Goal: Transaction & Acquisition: Purchase product/service

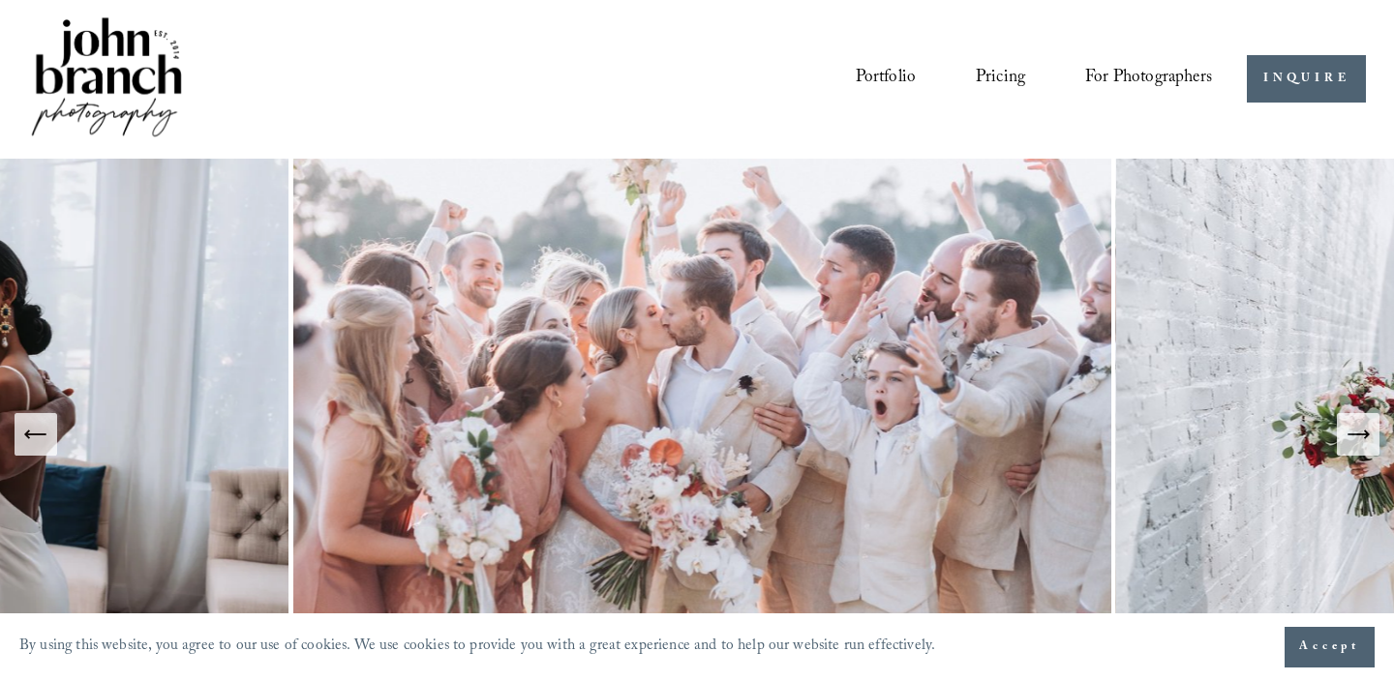
click at [1173, 80] on span "For Photographers" at bounding box center [1148, 79] width 127 height 33
click at [0, 0] on span "Presets" at bounding box center [0, 0] width 0 height 0
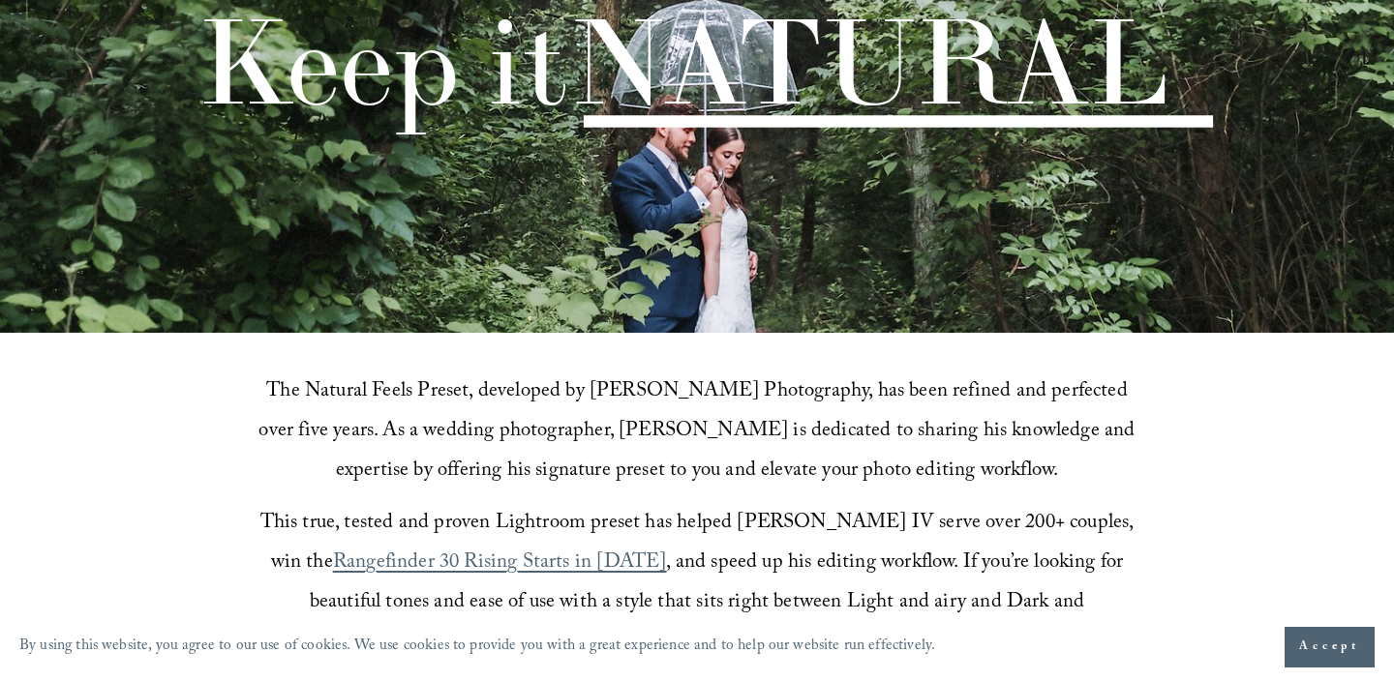
scroll to position [285, 0]
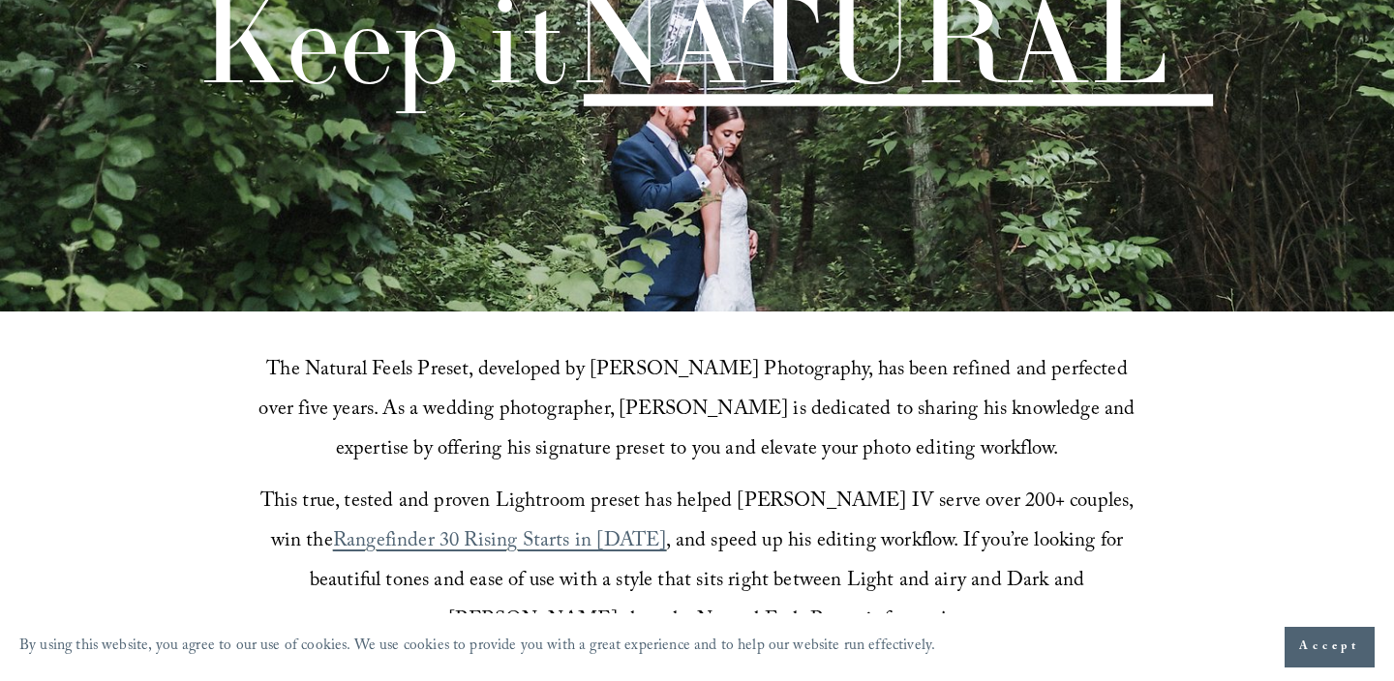
click at [1307, 648] on span "Accept" at bounding box center [1329, 647] width 61 height 19
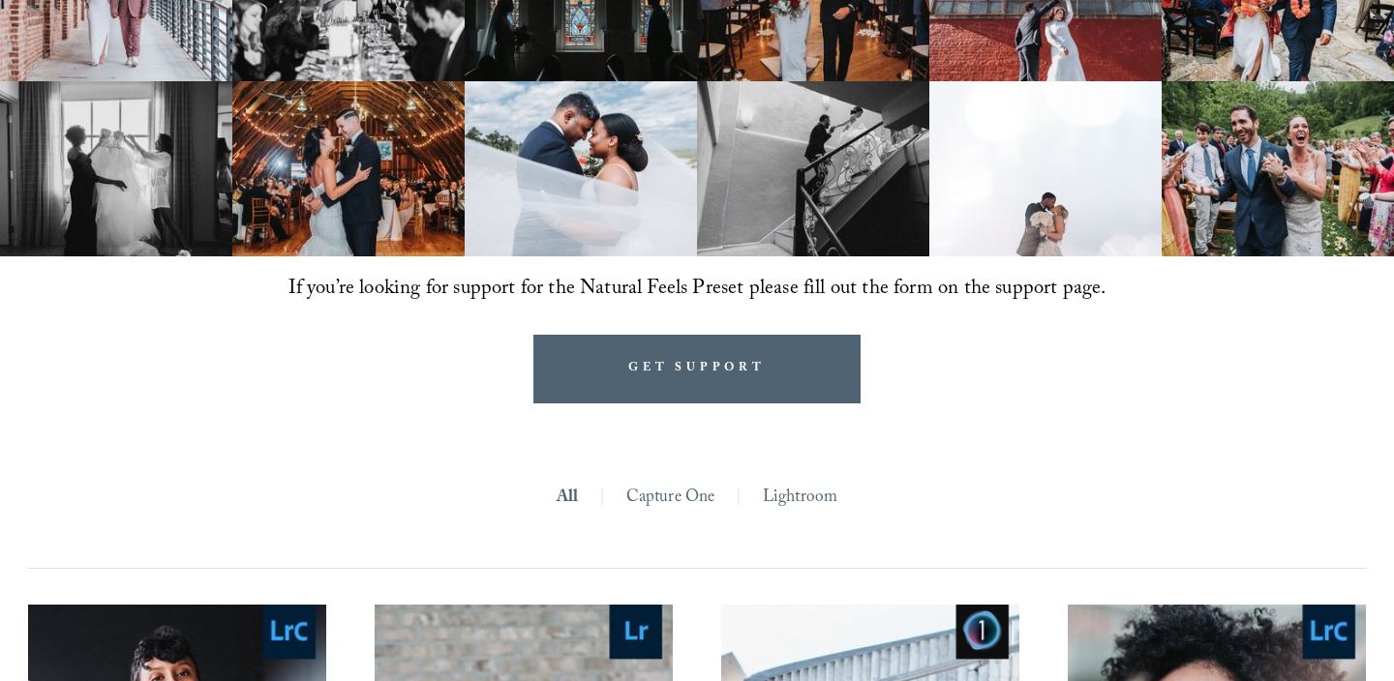
scroll to position [1402, 0]
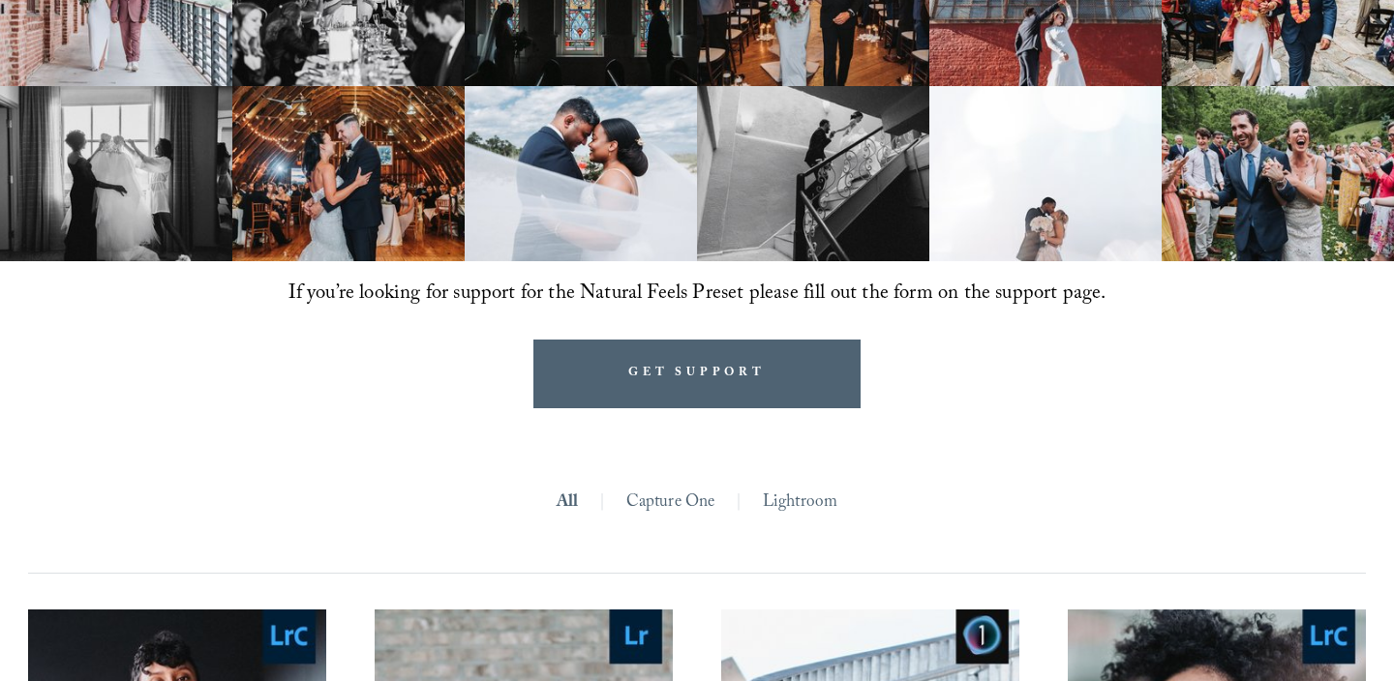
click at [794, 501] on link "Lightroom" at bounding box center [800, 504] width 75 height 33
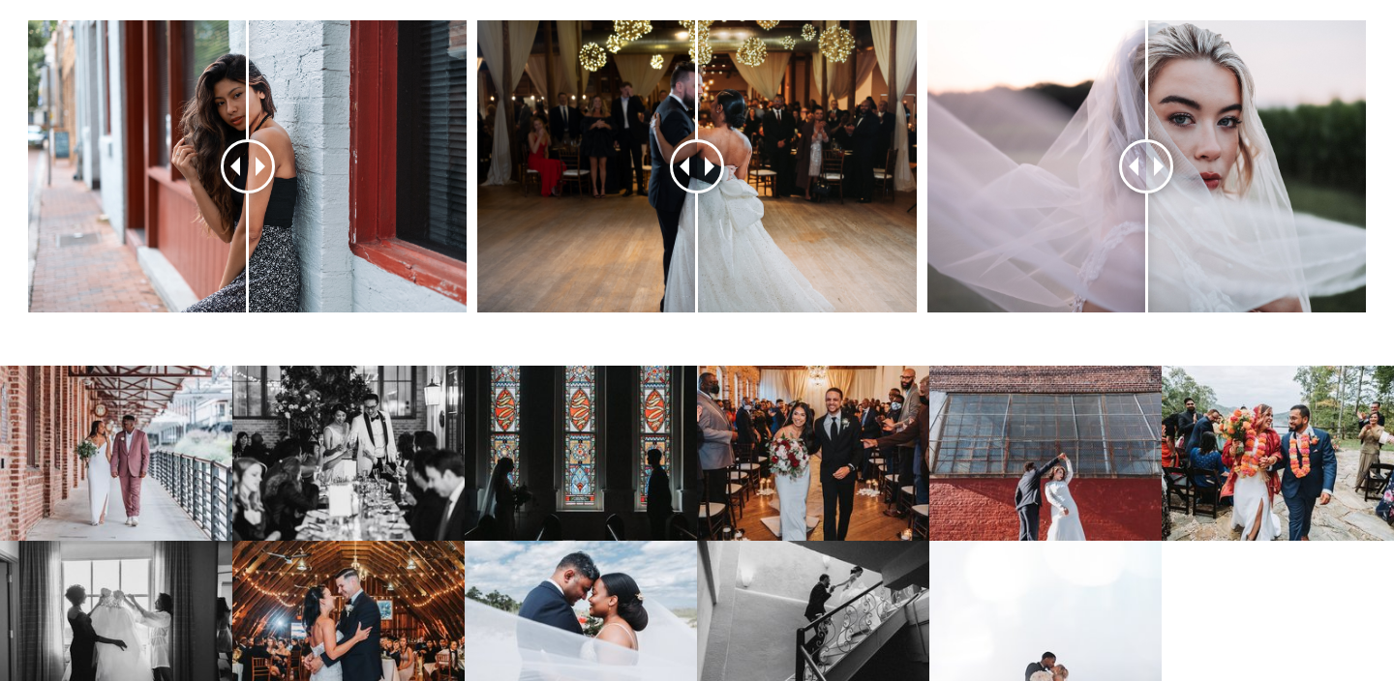
scroll to position [948, 0]
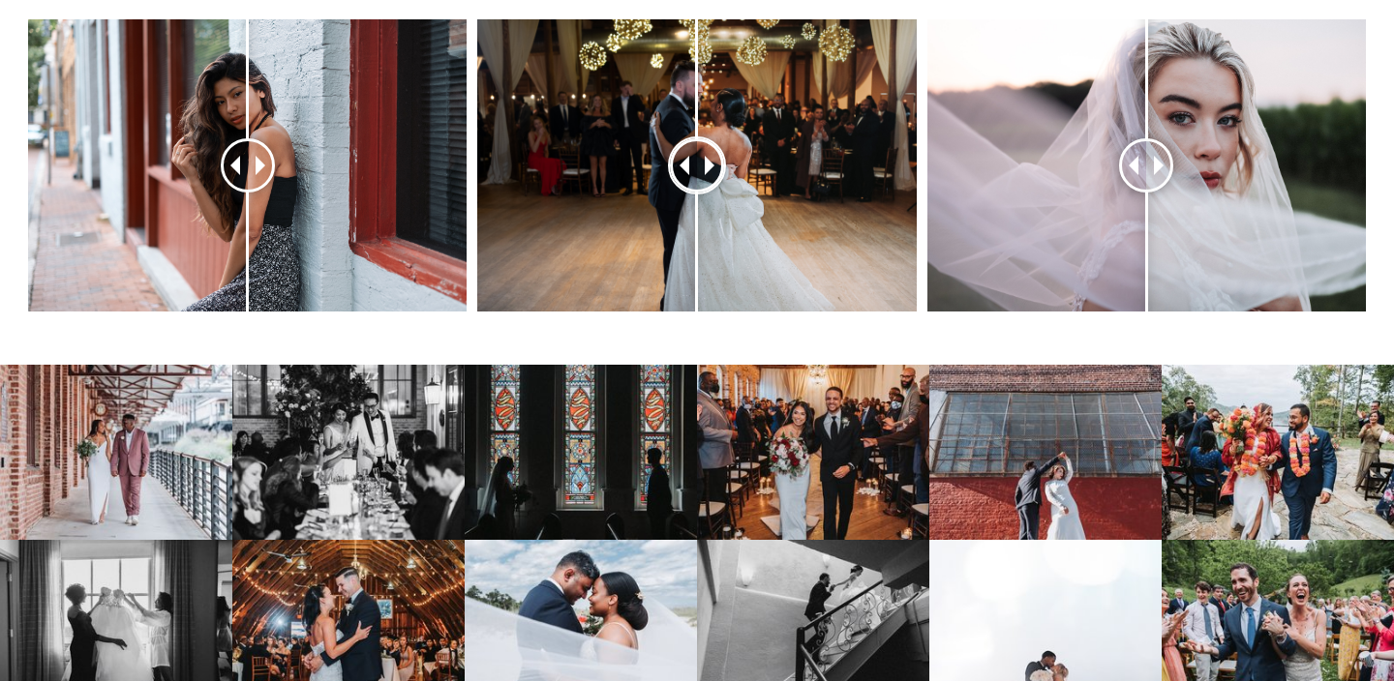
click at [700, 159] on div at bounding box center [697, 165] width 50 height 50
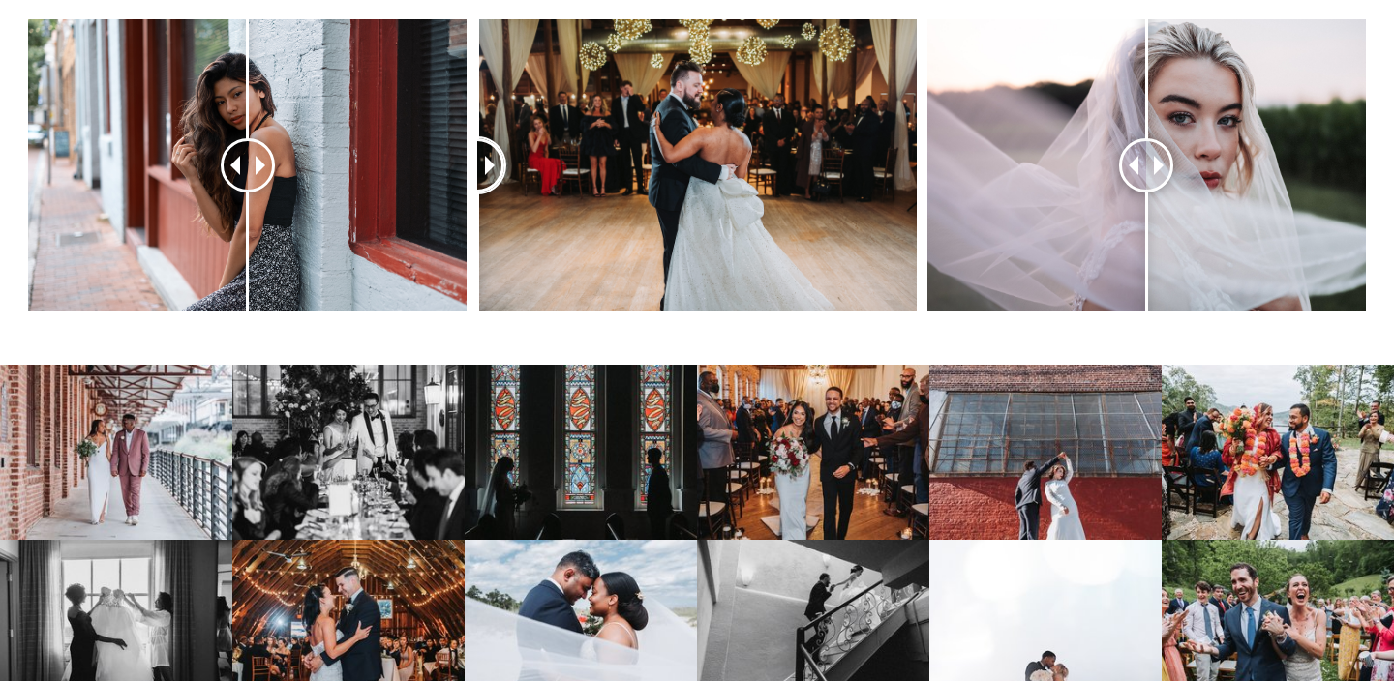
drag, startPoint x: 689, startPoint y: 161, endPoint x: 476, endPoint y: 169, distance: 213.1
click at [476, 169] on div at bounding box center [477, 164] width 53 height 53
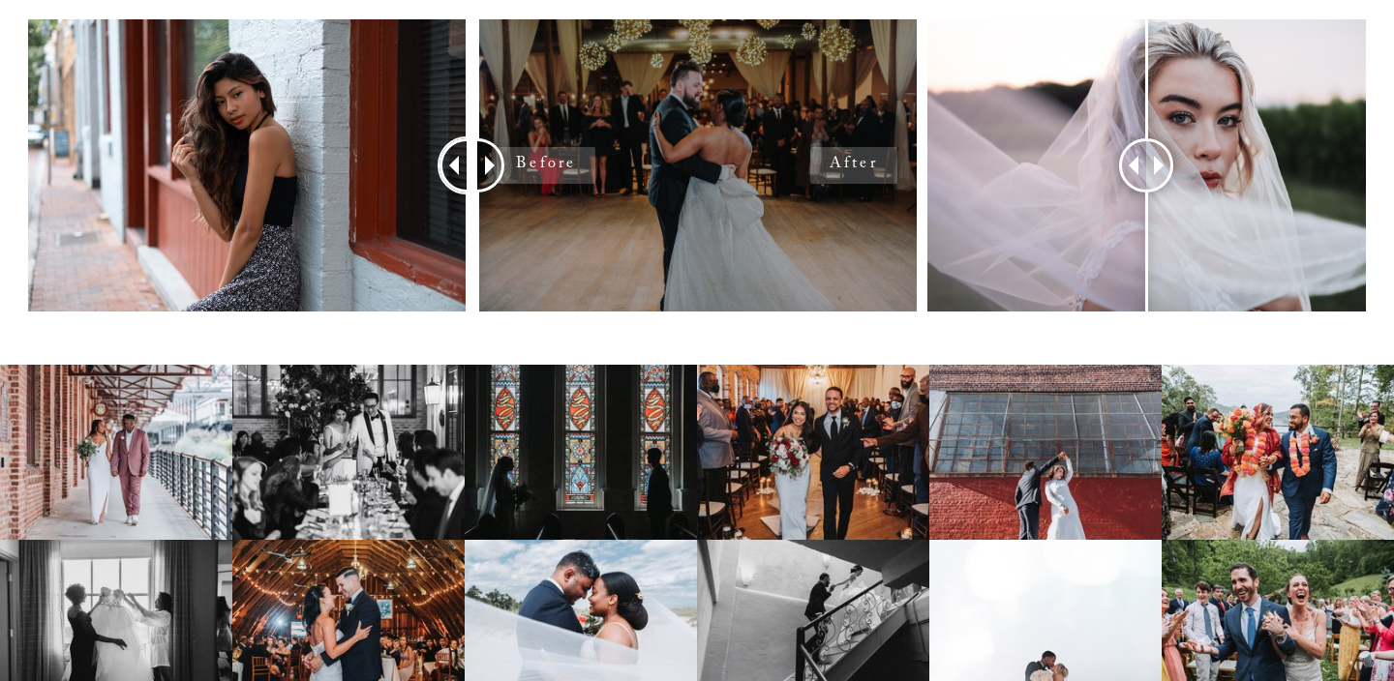
drag, startPoint x: 246, startPoint y: 166, endPoint x: 483, endPoint y: 240, distance: 248.3
click at [486, 239] on div at bounding box center [697, 191] width 1394 height 344
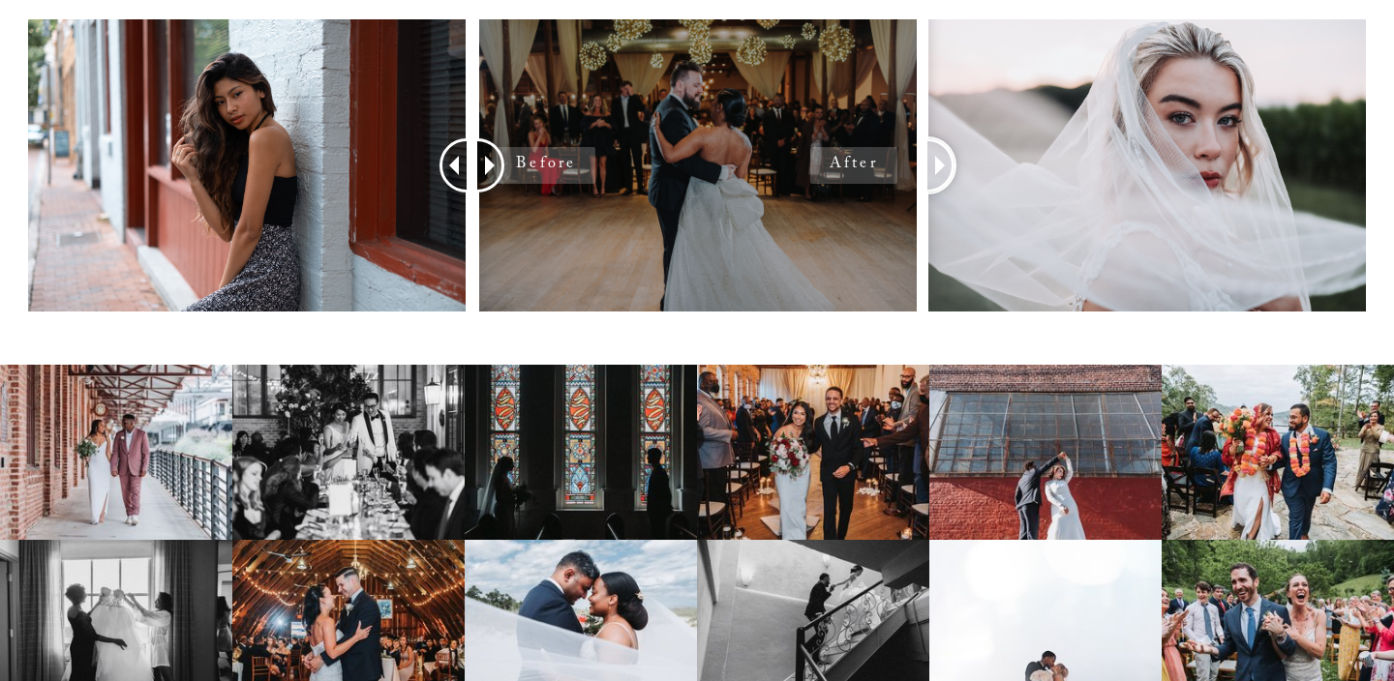
drag, startPoint x: 1163, startPoint y: 163, endPoint x: 885, endPoint y: 175, distance: 279.0
click at [885, 175] on div at bounding box center [697, 191] width 1394 height 344
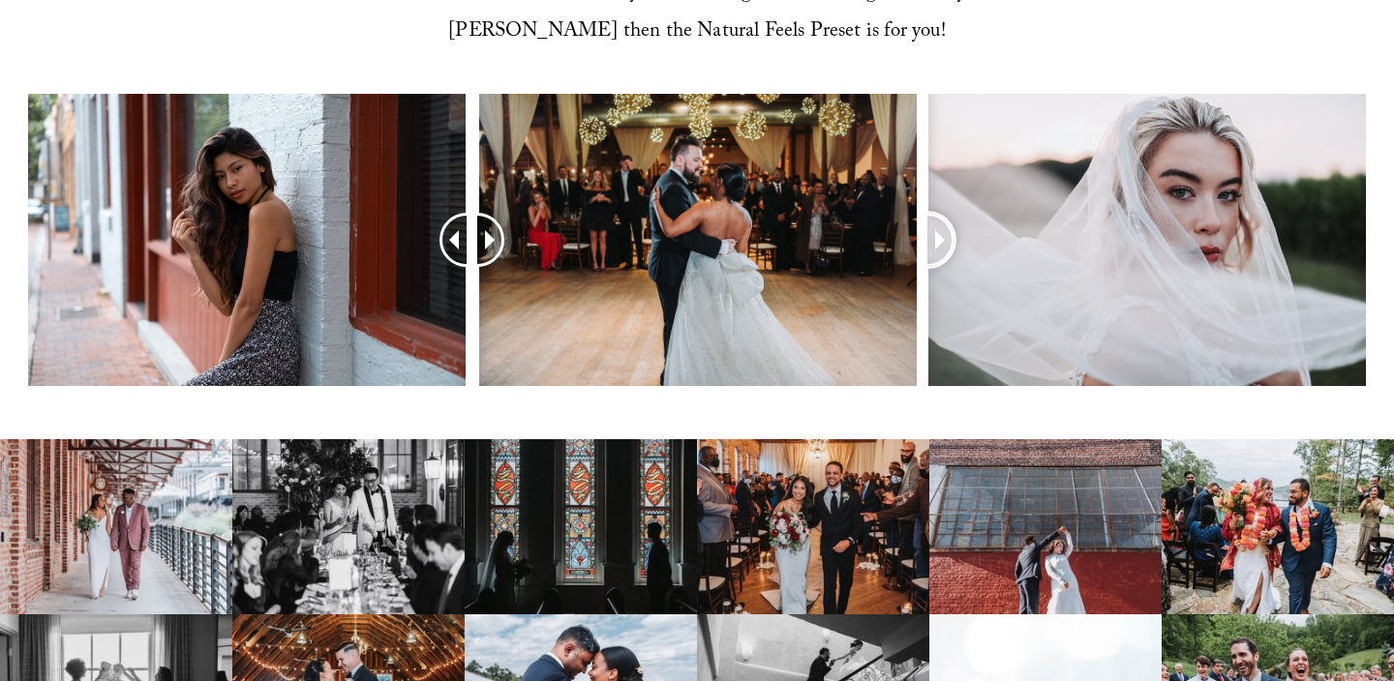
scroll to position [881, 0]
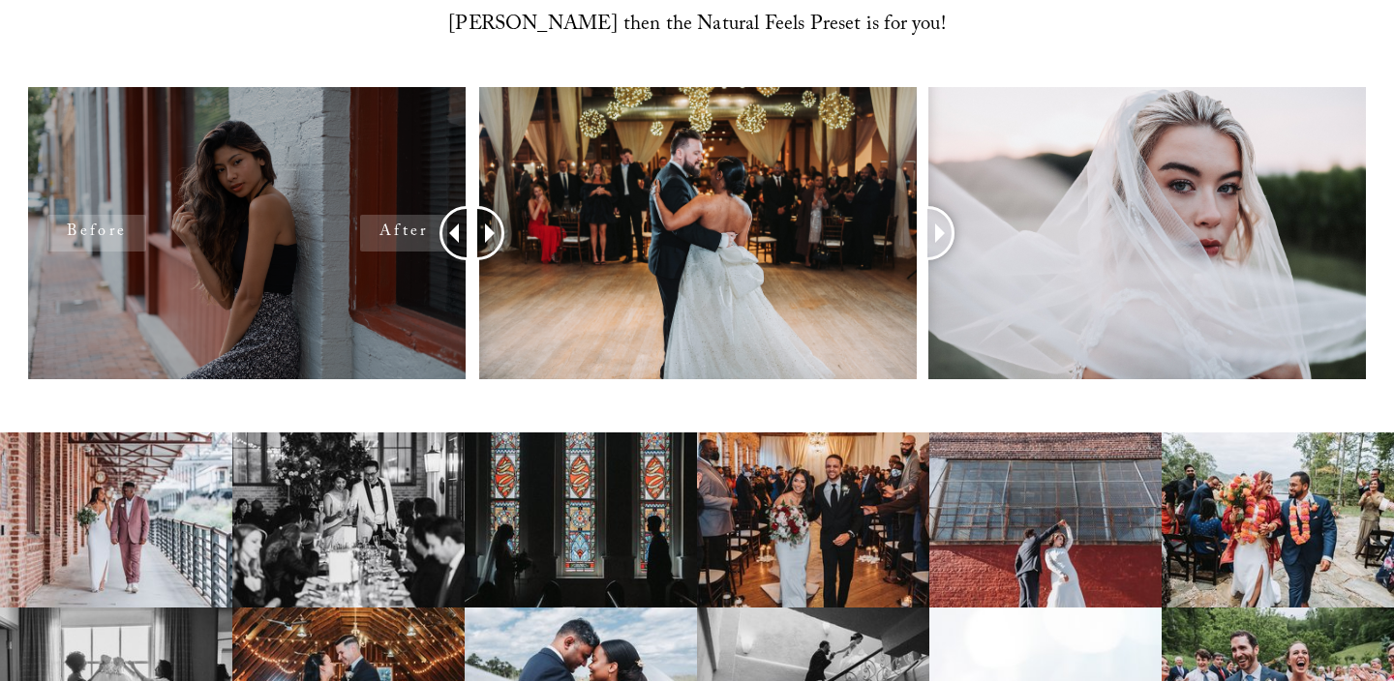
click at [414, 217] on div at bounding box center [247, 233] width 438 height 292
drag, startPoint x: 171, startPoint y: 253, endPoint x: 417, endPoint y: 263, distance: 246.1
click at [416, 262] on div at bounding box center [247, 233] width 438 height 292
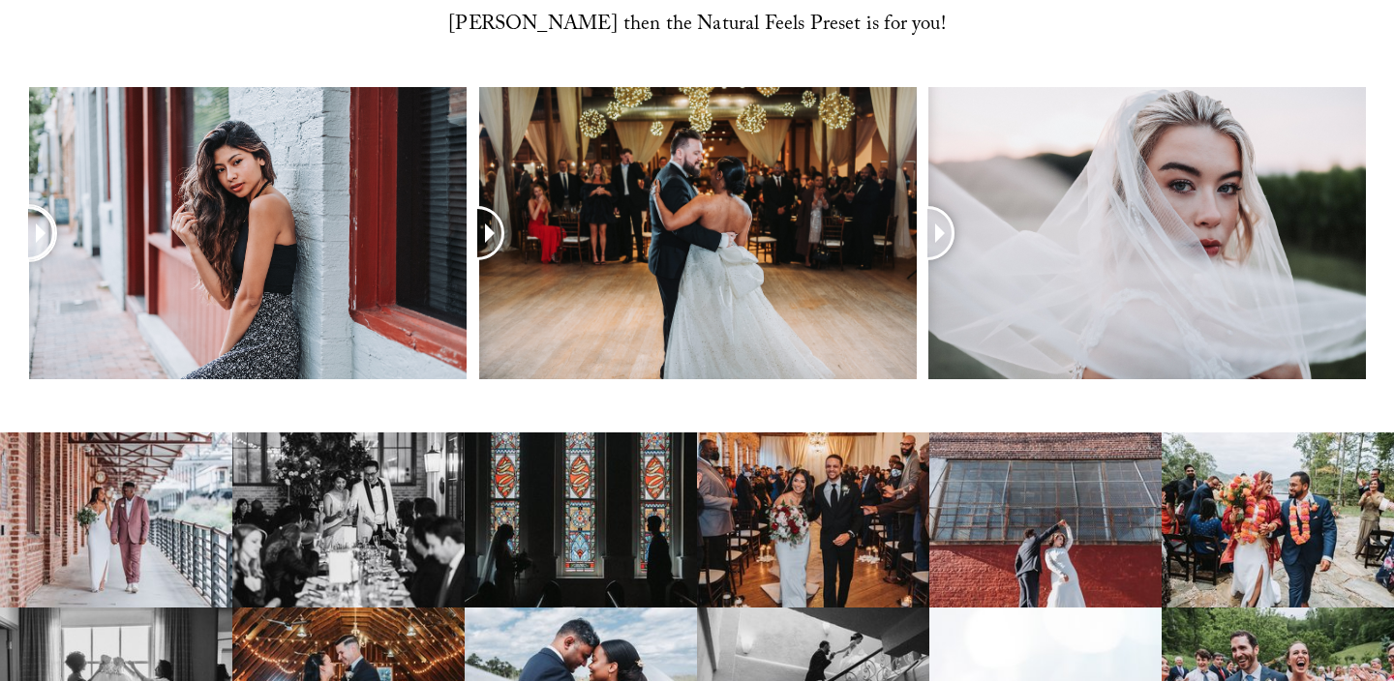
drag, startPoint x: 456, startPoint y: 229, endPoint x: 2, endPoint y: 302, distance: 459.7
click at [1, 302] on div at bounding box center [697, 259] width 1394 height 344
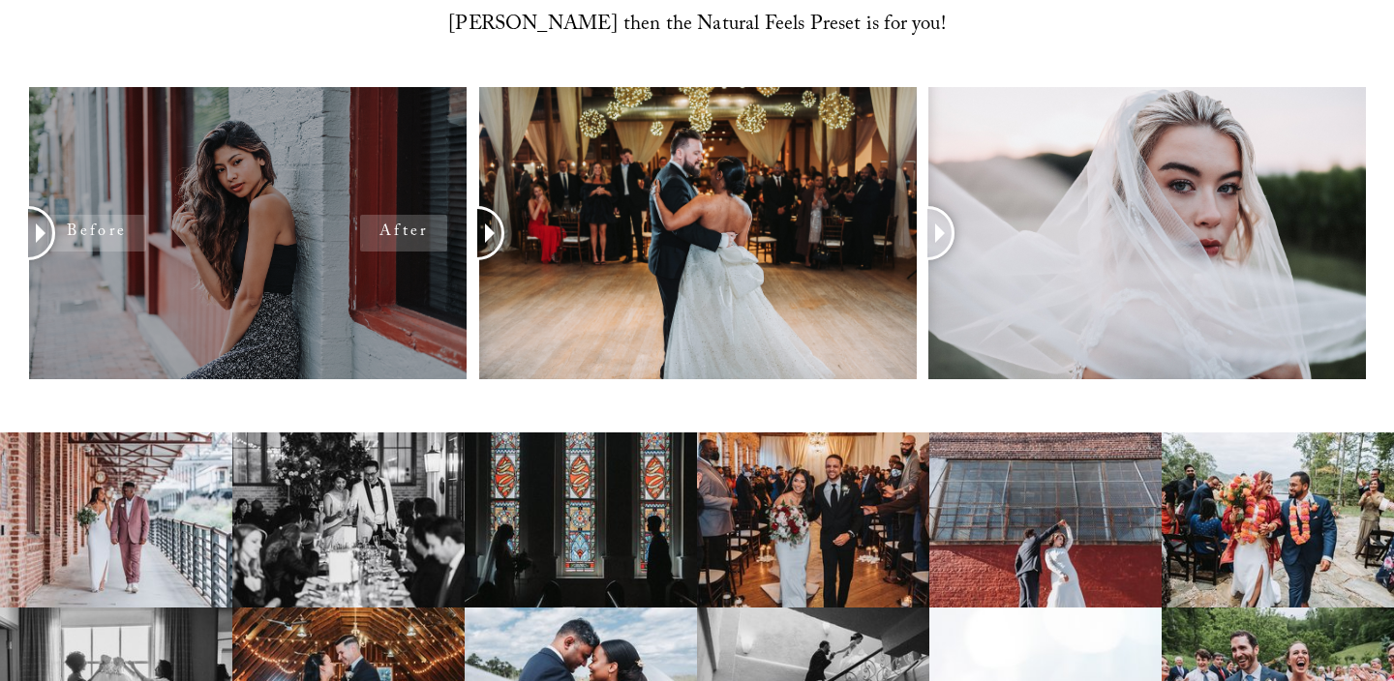
drag, startPoint x: 846, startPoint y: 232, endPoint x: 330, endPoint y: 268, distance: 517.1
click at [330, 268] on div at bounding box center [697, 259] width 1394 height 344
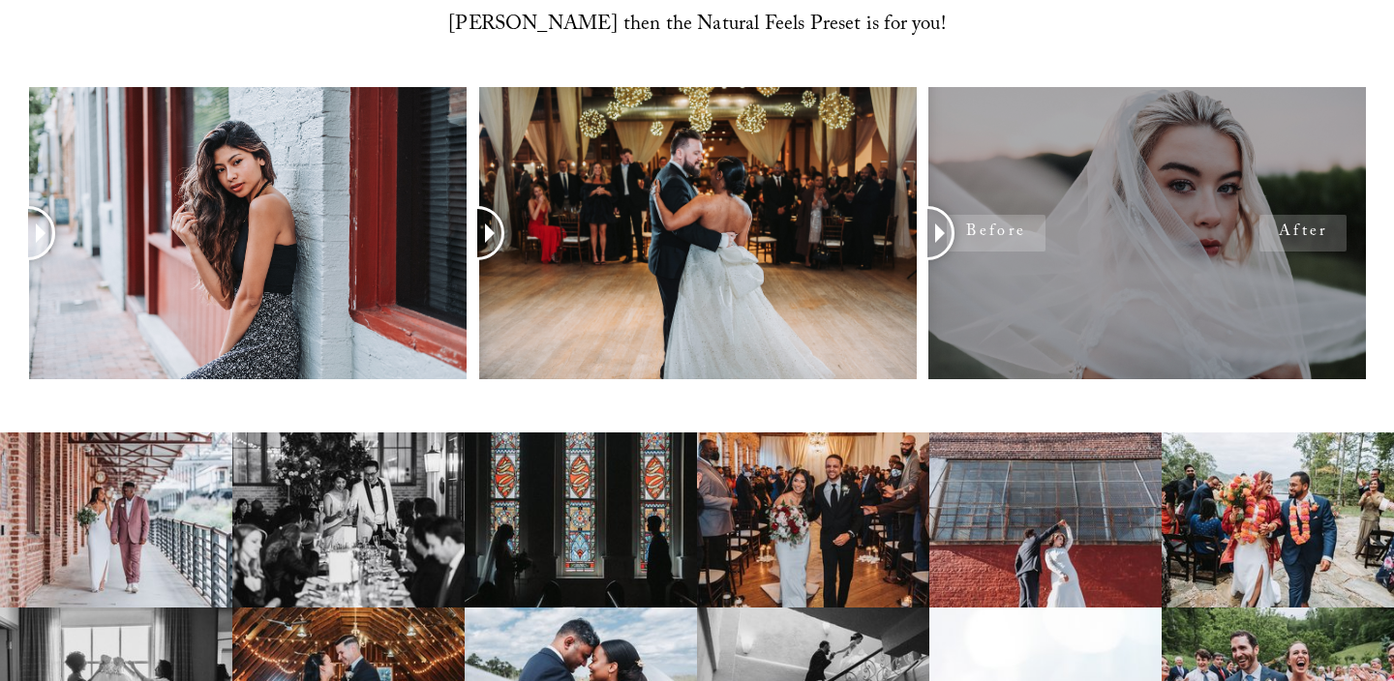
drag, startPoint x: 1317, startPoint y: 237, endPoint x: 965, endPoint y: 287, distance: 355.9
click at [965, 287] on div at bounding box center [1146, 233] width 438 height 292
drag, startPoint x: 979, startPoint y: 235, endPoint x: 1304, endPoint y: 249, distance: 324.5
click at [1365, 246] on div at bounding box center [1146, 233] width 438 height 292
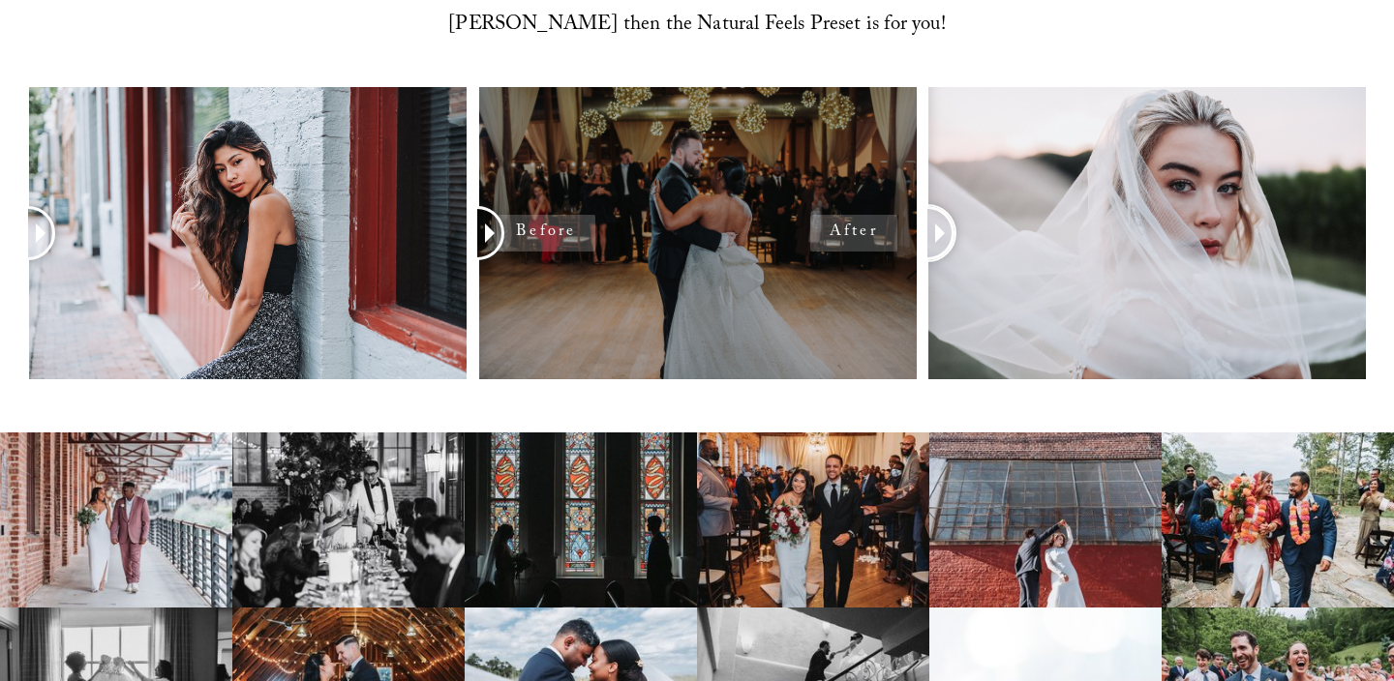
drag, startPoint x: 931, startPoint y: 225, endPoint x: 828, endPoint y: 190, distance: 108.7
click at [829, 190] on div at bounding box center [697, 259] width 1394 height 344
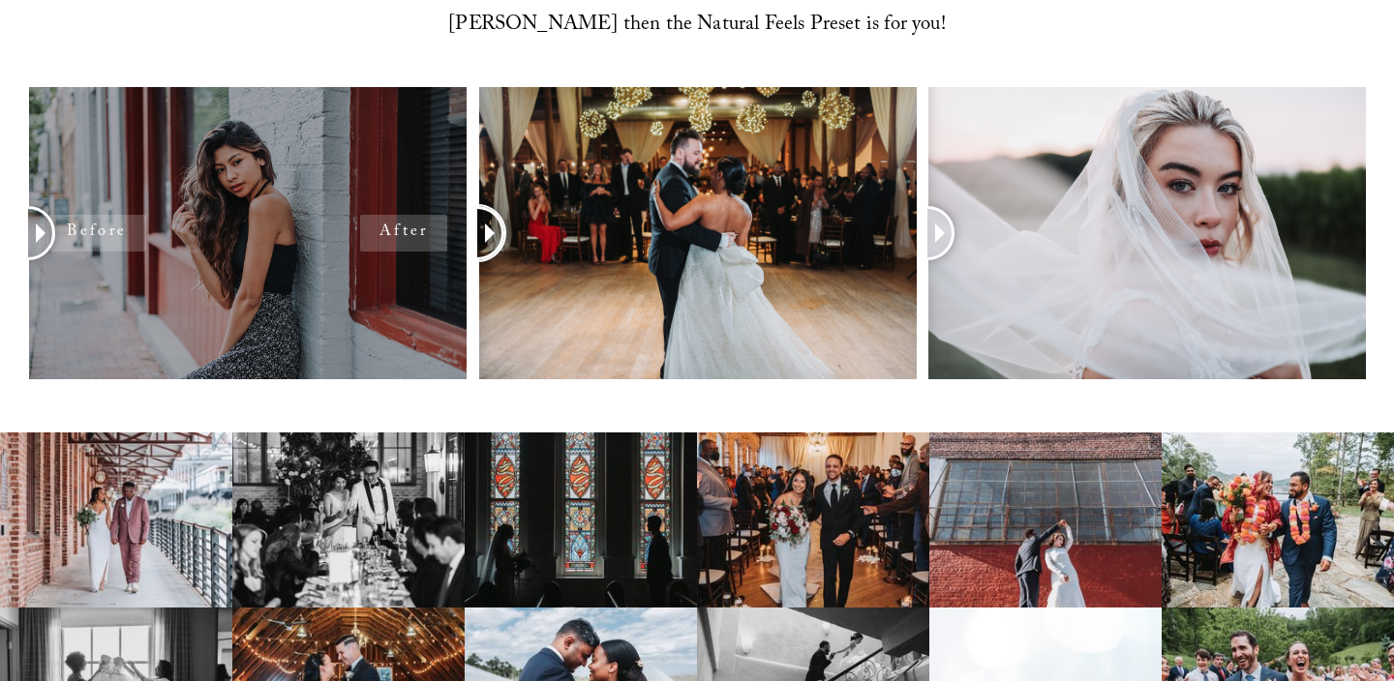
drag, startPoint x: 487, startPoint y: 244, endPoint x: 381, endPoint y: 334, distance: 138.7
click at [380, 334] on div at bounding box center [697, 259] width 1394 height 344
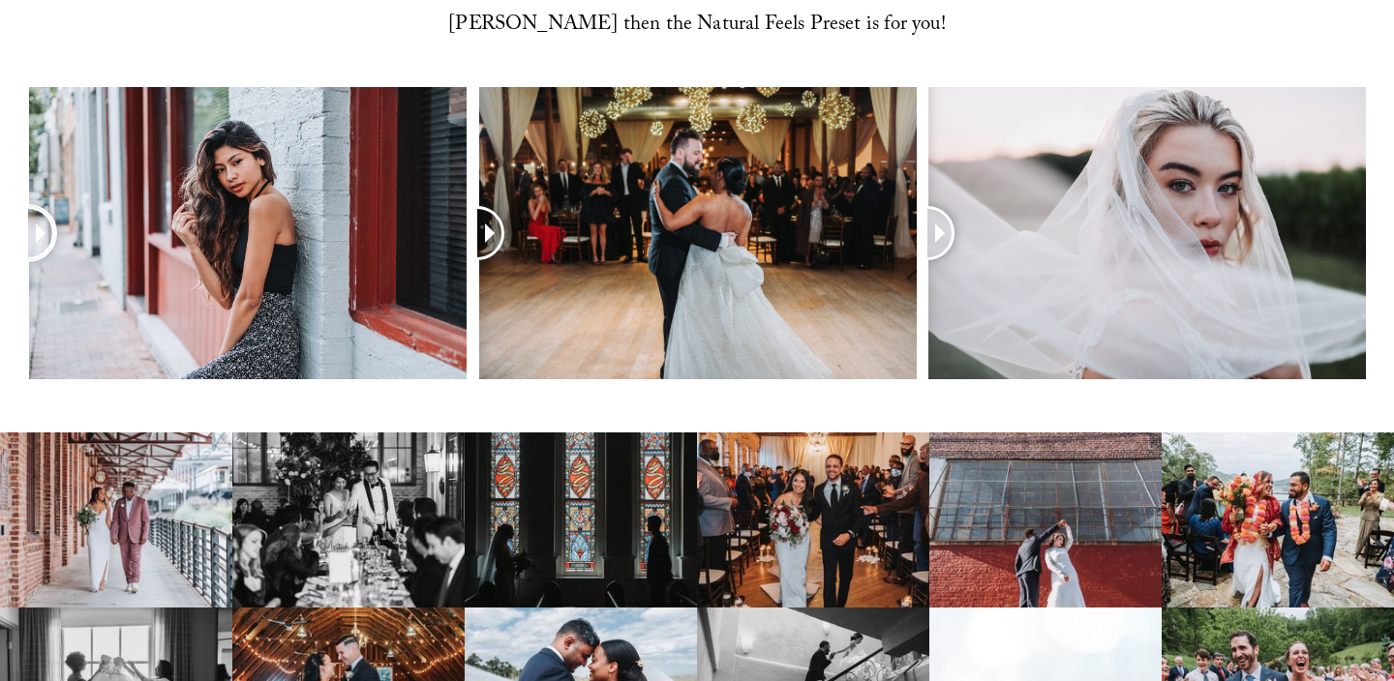
drag, startPoint x: 37, startPoint y: 238, endPoint x: 0, endPoint y: 309, distance: 79.6
click at [0, 310] on div at bounding box center [697, 259] width 1394 height 344
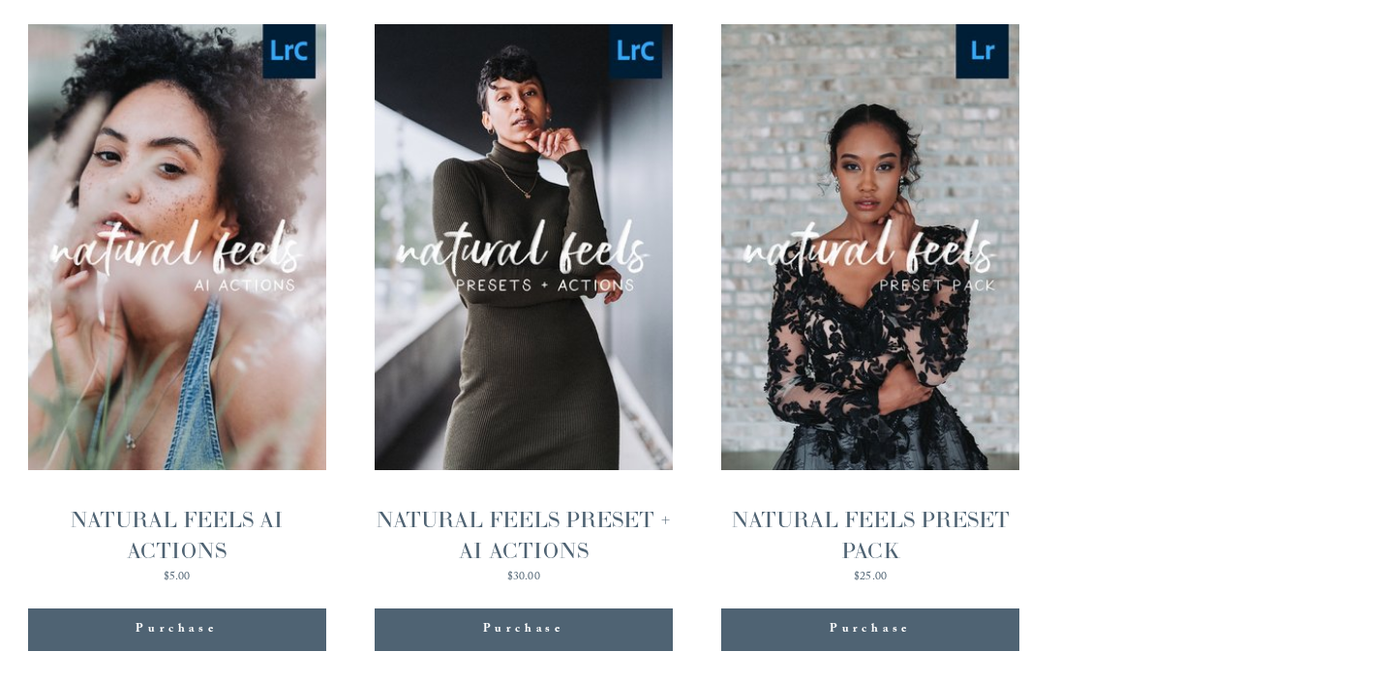
scroll to position [1904, 0]
